Goal: Transaction & Acquisition: Purchase product/service

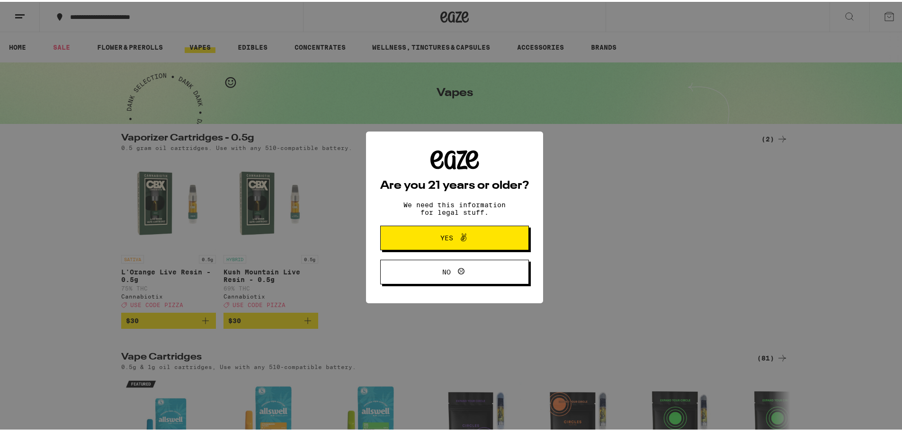
click at [423, 237] on span "Yes" at bounding box center [455, 236] width 72 height 12
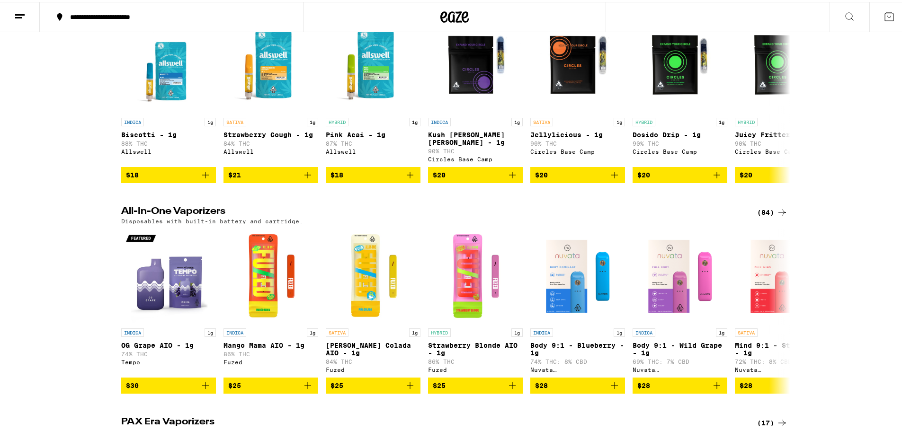
scroll to position [474, 0]
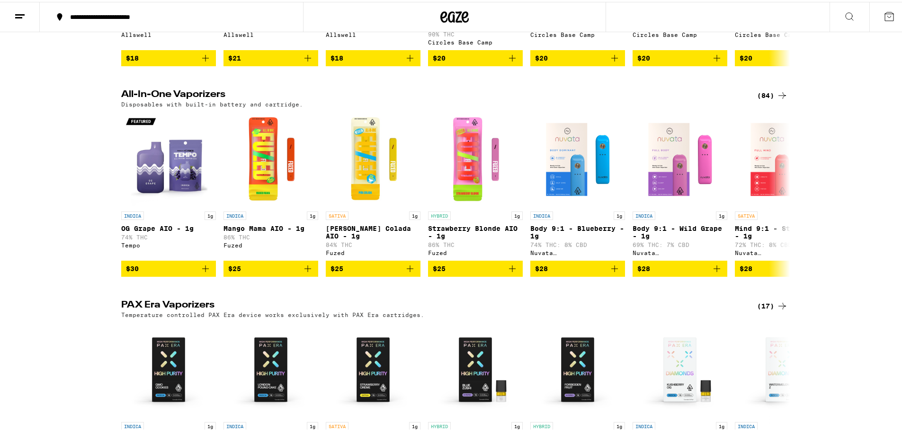
click at [780, 98] on icon at bounding box center [782, 93] width 11 height 11
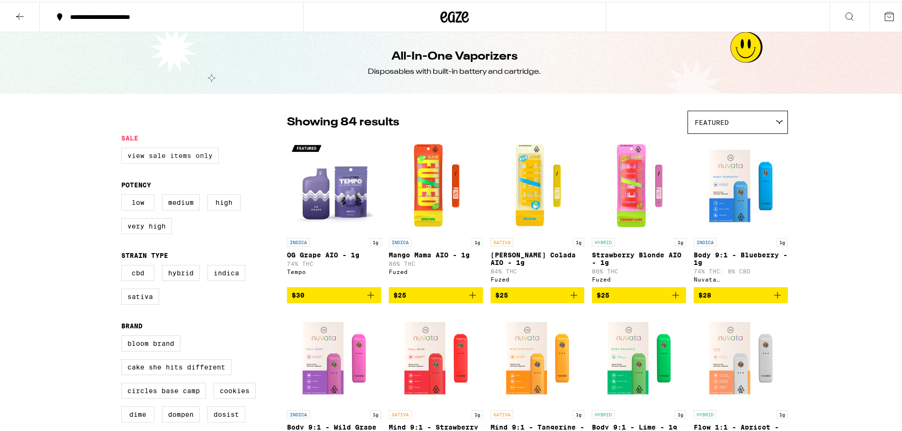
click at [179, 155] on label "View Sale Items Only" at bounding box center [170, 154] width 98 height 16
click at [124, 148] on input "View Sale Items Only" at bounding box center [123, 147] width 0 height 0
checkbox input "true"
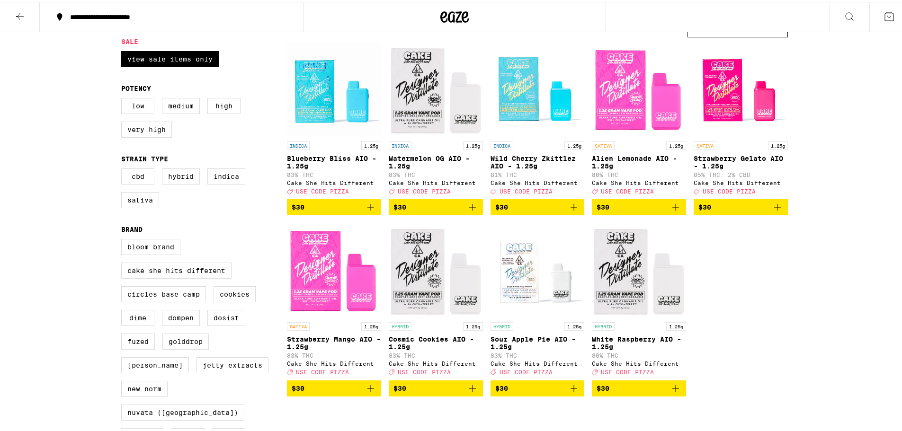
scroll to position [95, 0]
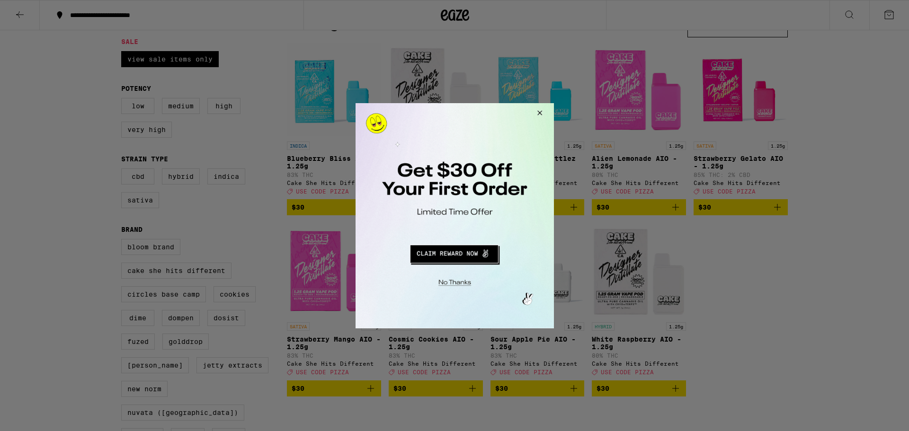
click at [545, 114] on button "Close Modal" at bounding box center [538, 114] width 26 height 23
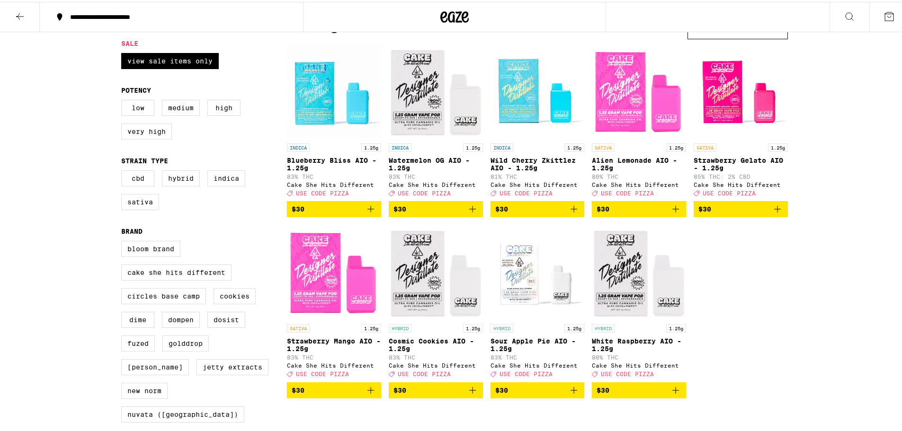
drag, startPoint x: 542, startPoint y: 348, endPoint x: 570, endPoint y: 246, distance: 105.7
click at [570, 246] on img "Open page for Sour Apple Pie AIO - 1.25g from Cake She Hits Different" at bounding box center [538, 270] width 94 height 95
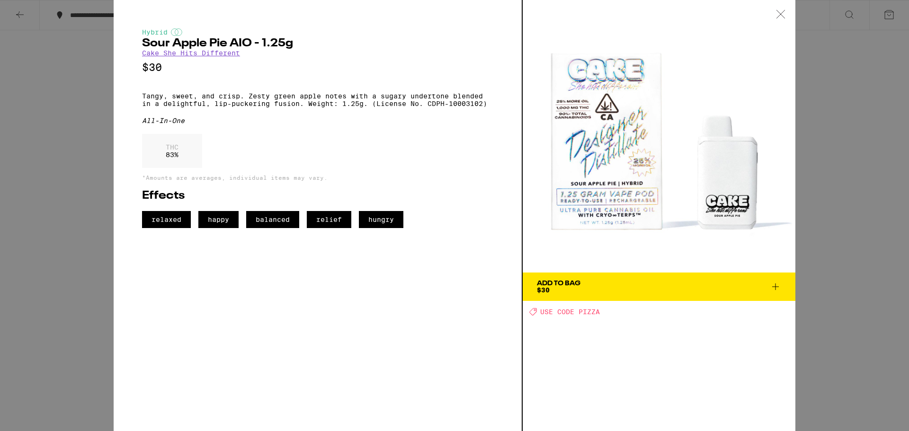
click at [81, 139] on div "Hybrid Sour Apple Pie AIO - 1.25g Cake She Hits Different $30 Tangy, sweet, and…" at bounding box center [454, 215] width 909 height 431
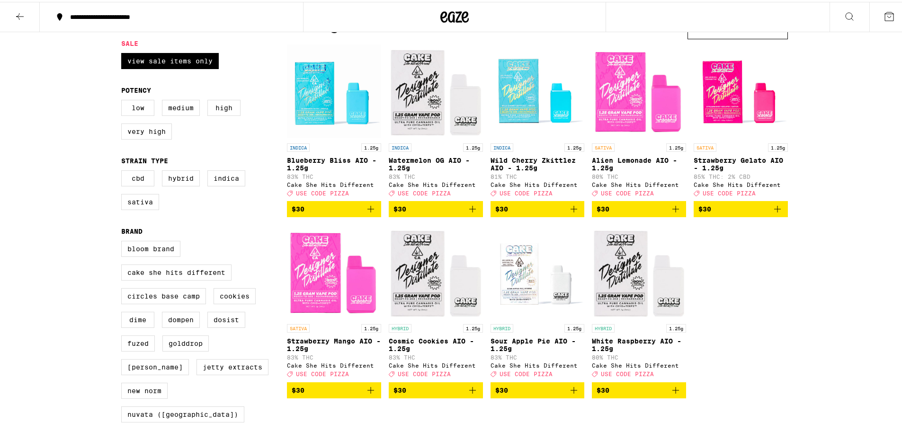
drag, startPoint x: 862, startPoint y: 292, endPoint x: 803, endPoint y: 279, distance: 60.6
click at [862, 292] on div "**********" at bounding box center [454, 341] width 909 height 873
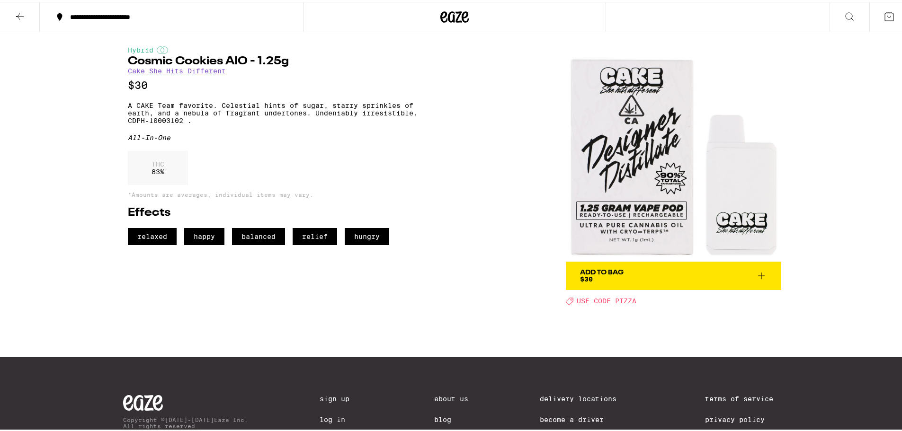
click at [376, 312] on div at bounding box center [455, 330] width 682 height 52
